Goal: Book appointment/travel/reservation

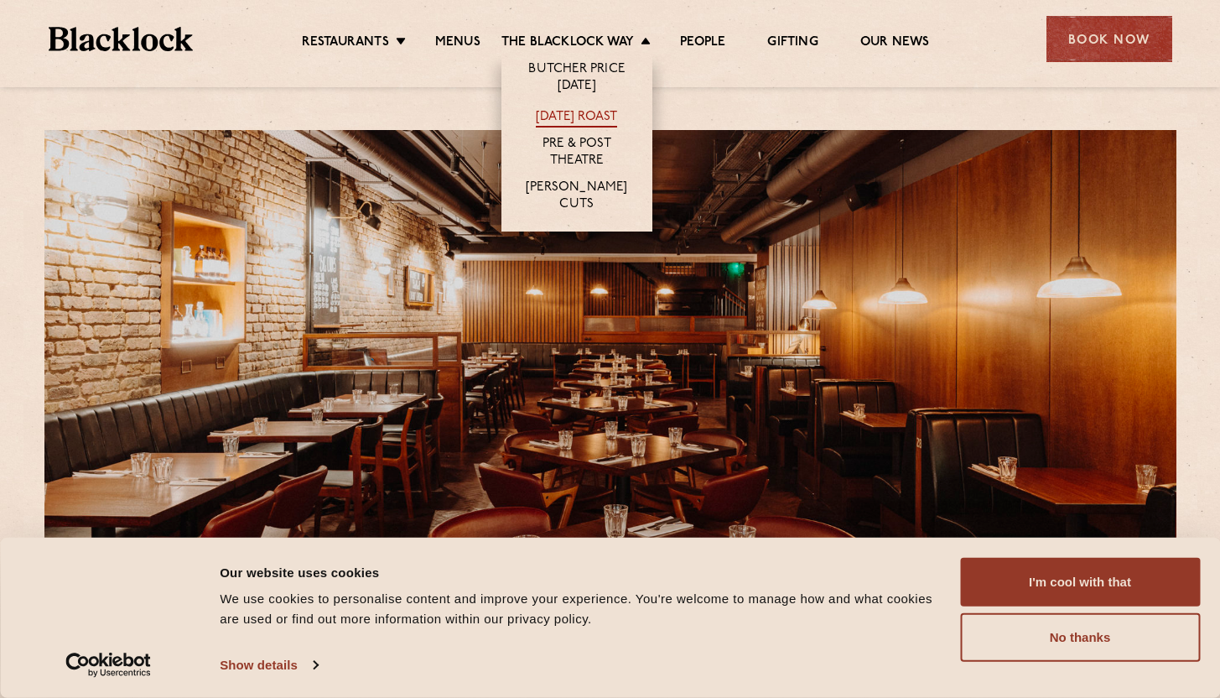
click at [599, 117] on link "[DATE] Roast" at bounding box center [576, 118] width 81 height 18
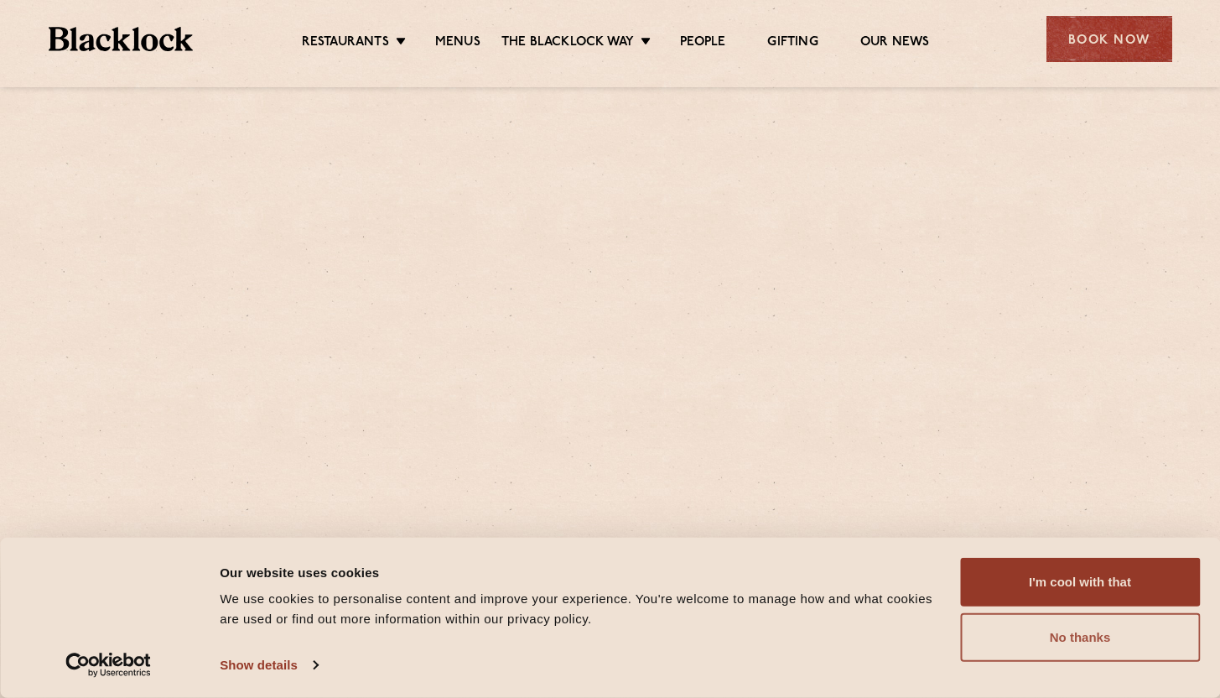
click at [1035, 653] on button "No thanks" at bounding box center [1080, 637] width 240 height 49
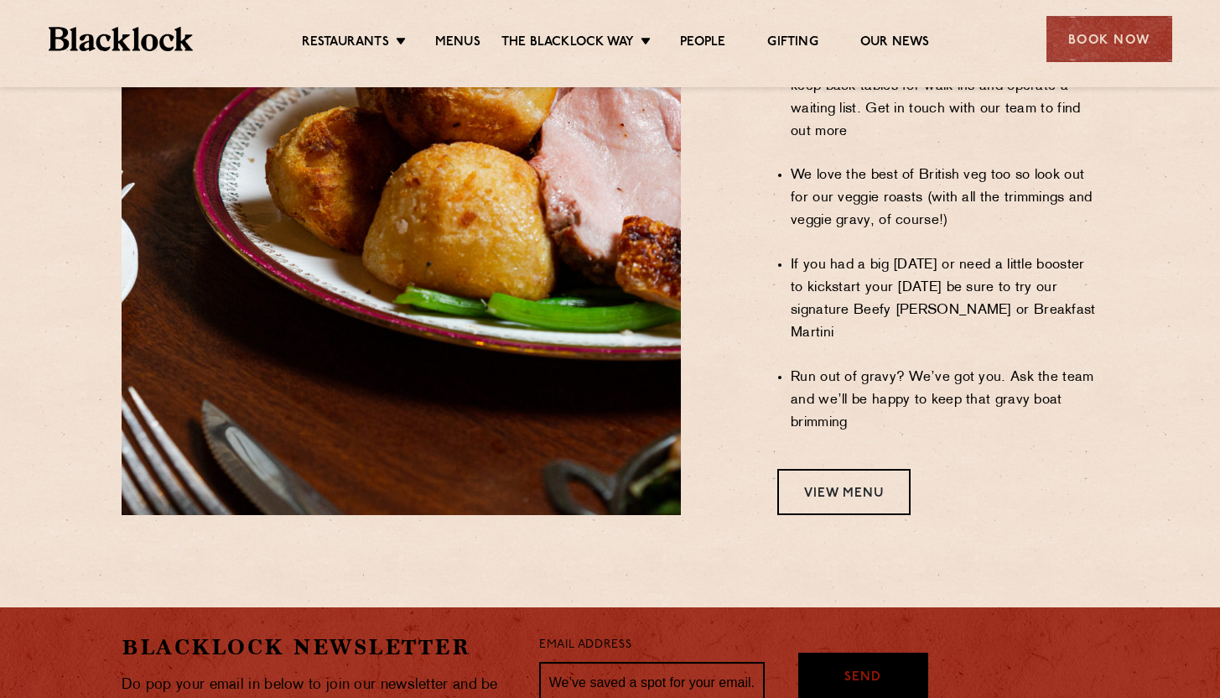
scroll to position [1472, 0]
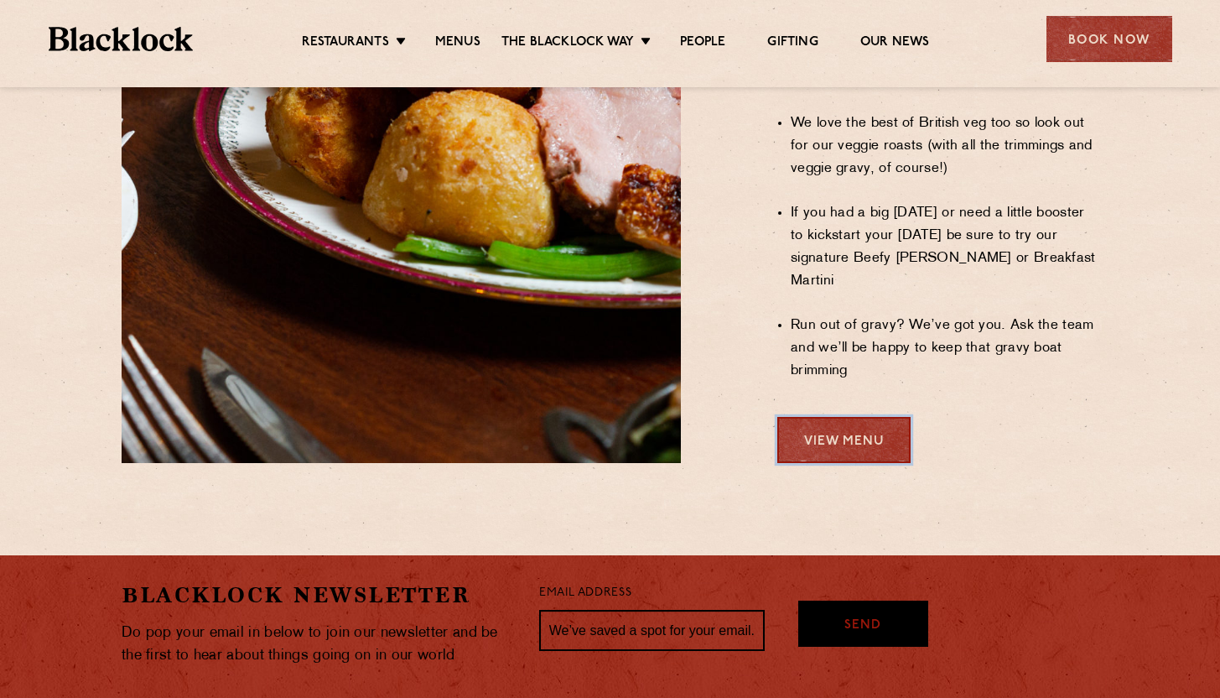
click at [827, 417] on link "View Menu" at bounding box center [843, 440] width 133 height 46
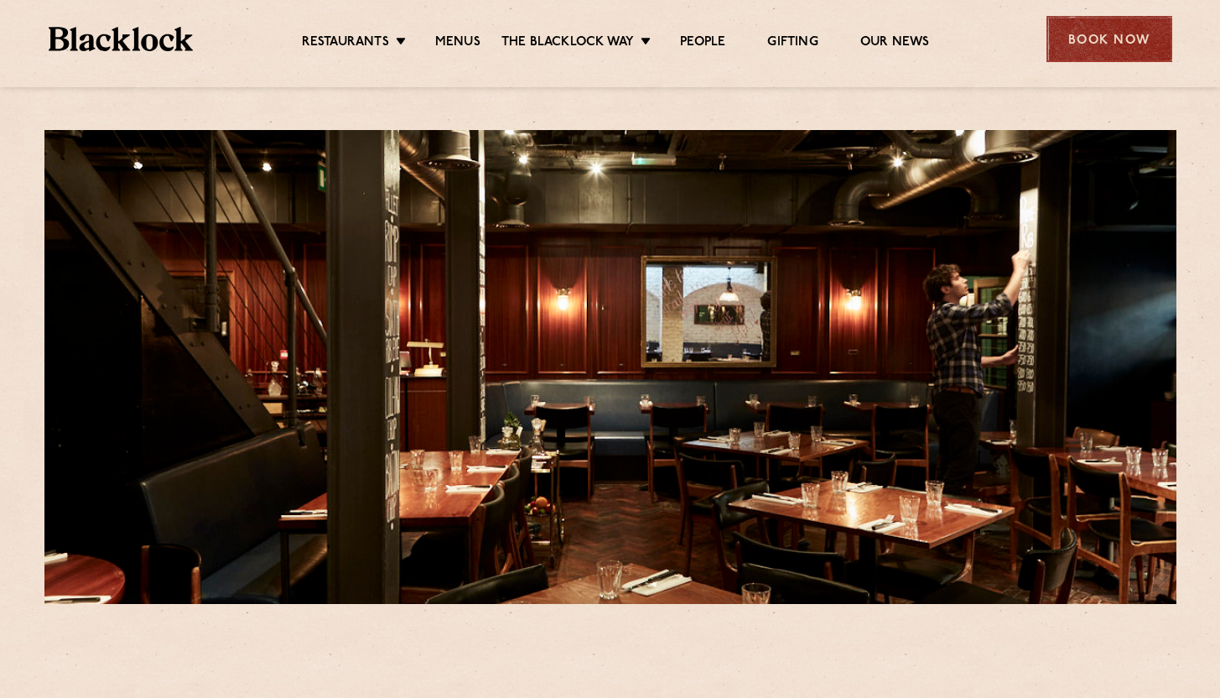
click at [1106, 45] on div "Book Now" at bounding box center [1110, 39] width 126 height 46
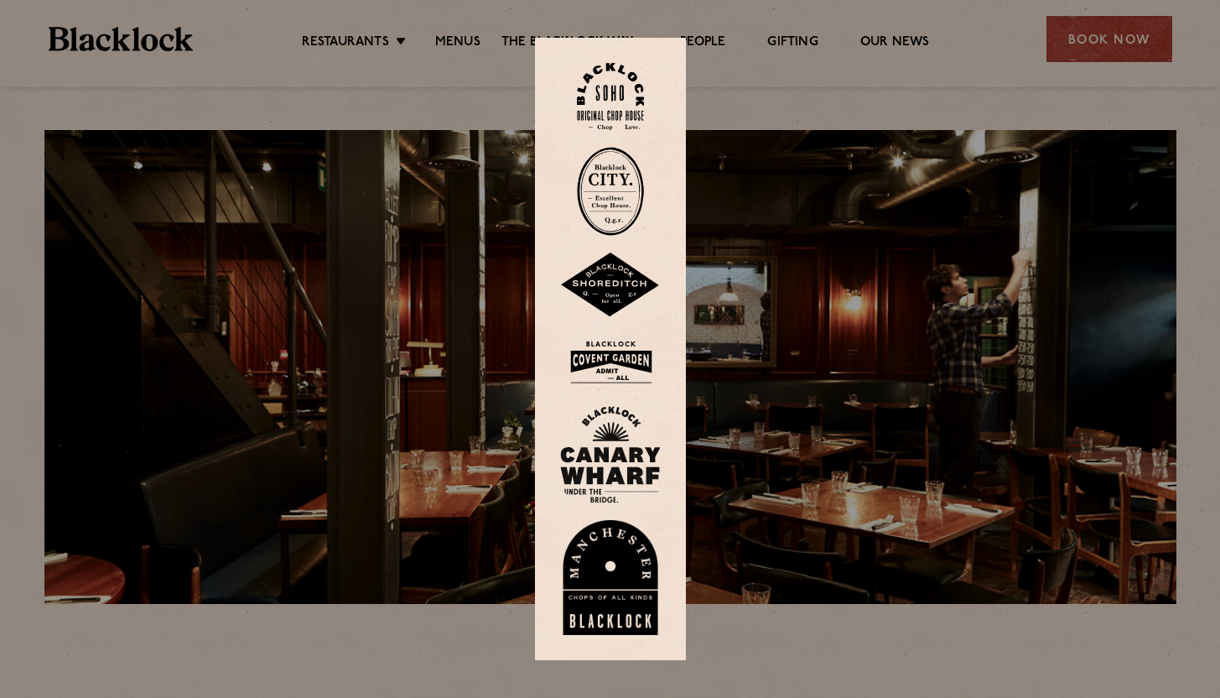
click at [628, 356] on img at bounding box center [610, 362] width 101 height 55
